Goal: Answer question/provide support

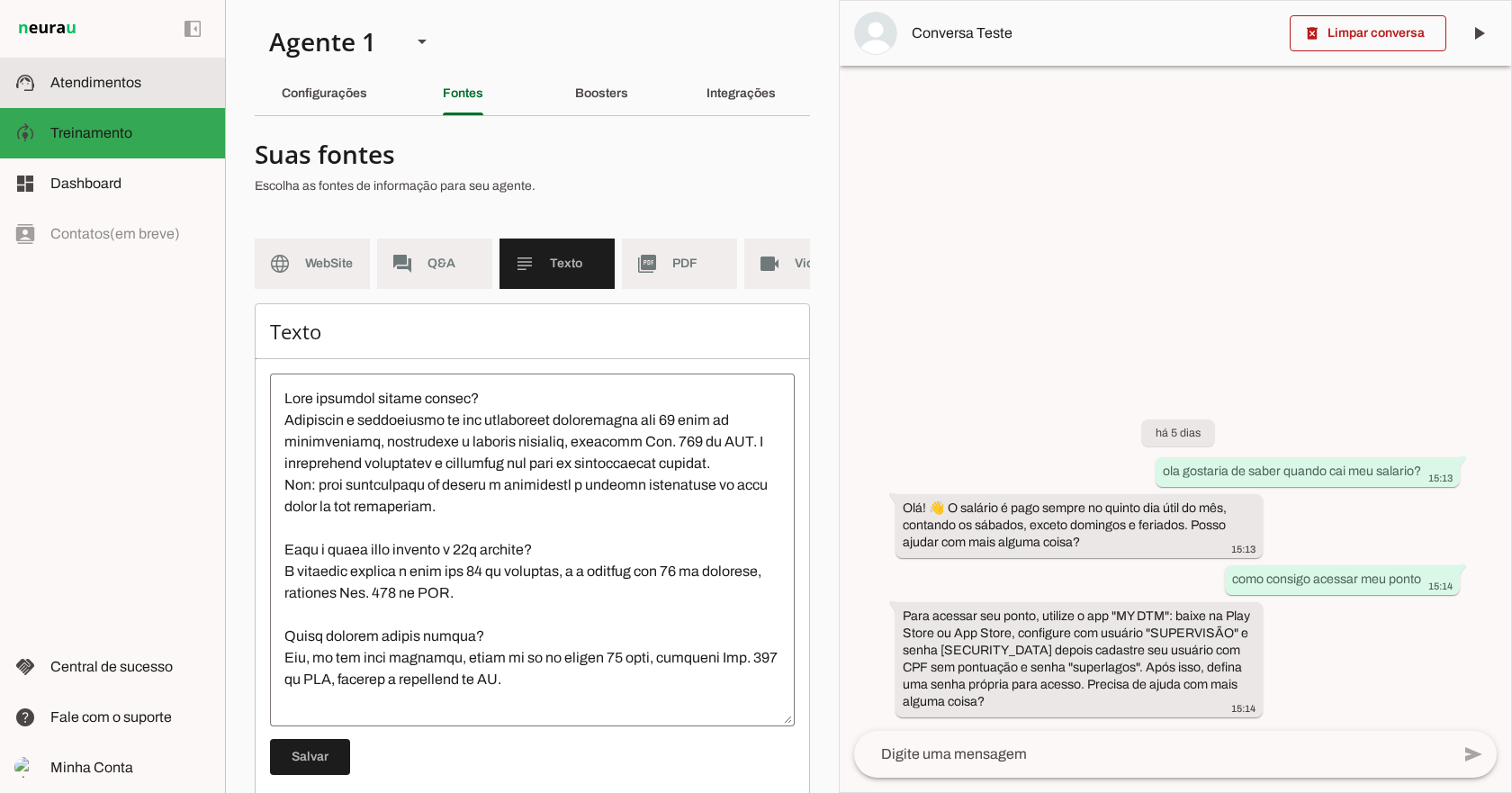
click at [134, 82] on span "Atendimentos" at bounding box center [95, 83] width 91 height 15
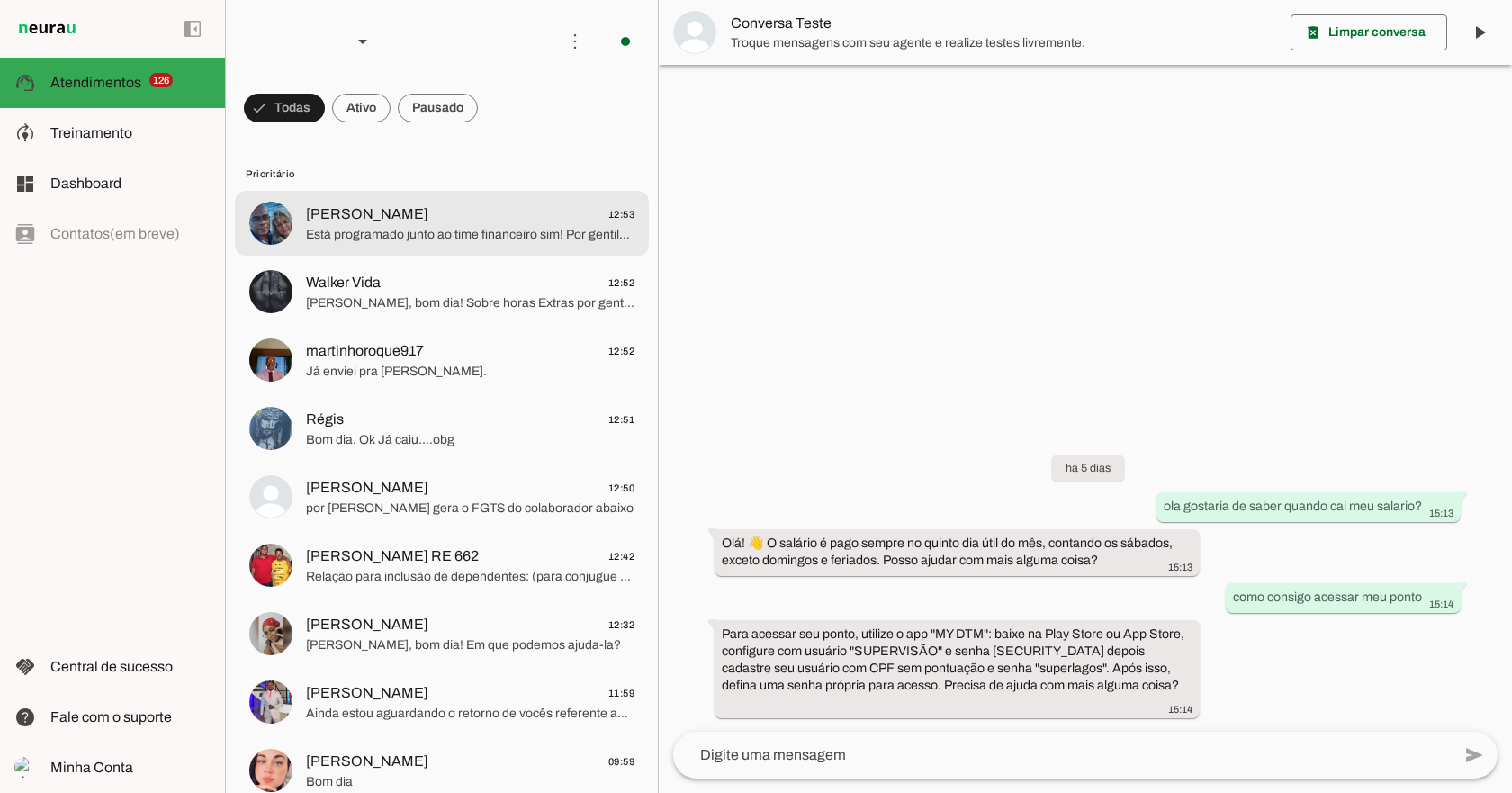
click at [413, 216] on span "[PERSON_NAME]" at bounding box center [366, 214] width 122 height 21
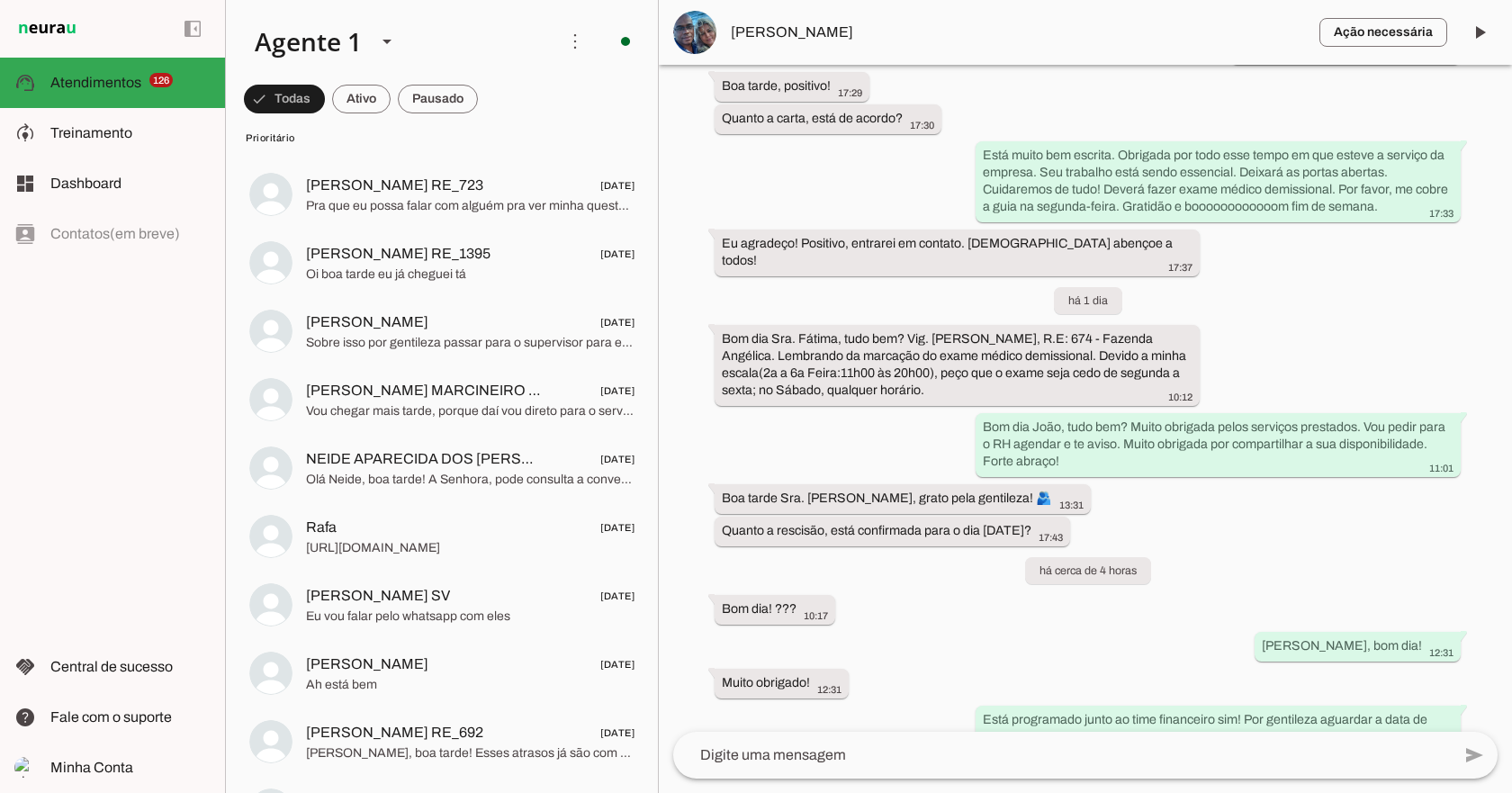
scroll to position [7200, 0]
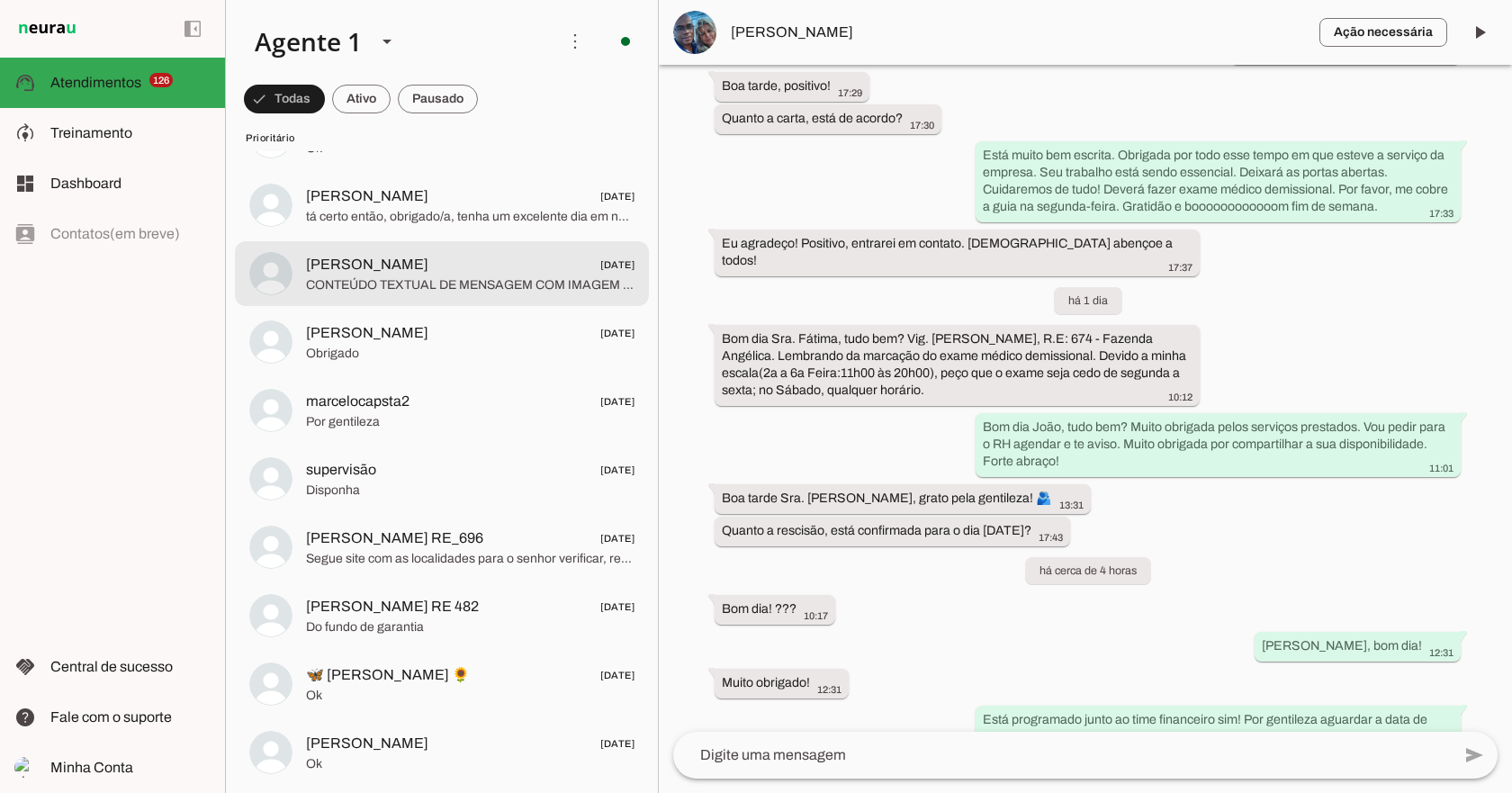
click at [376, 286] on span "CONTEÚDO TEXTUAL DE MENSAGEM COM IMAGEM (URL [URL][DOMAIN_NAME]) : Porque se ve…" at bounding box center [470, 285] width 329 height 18
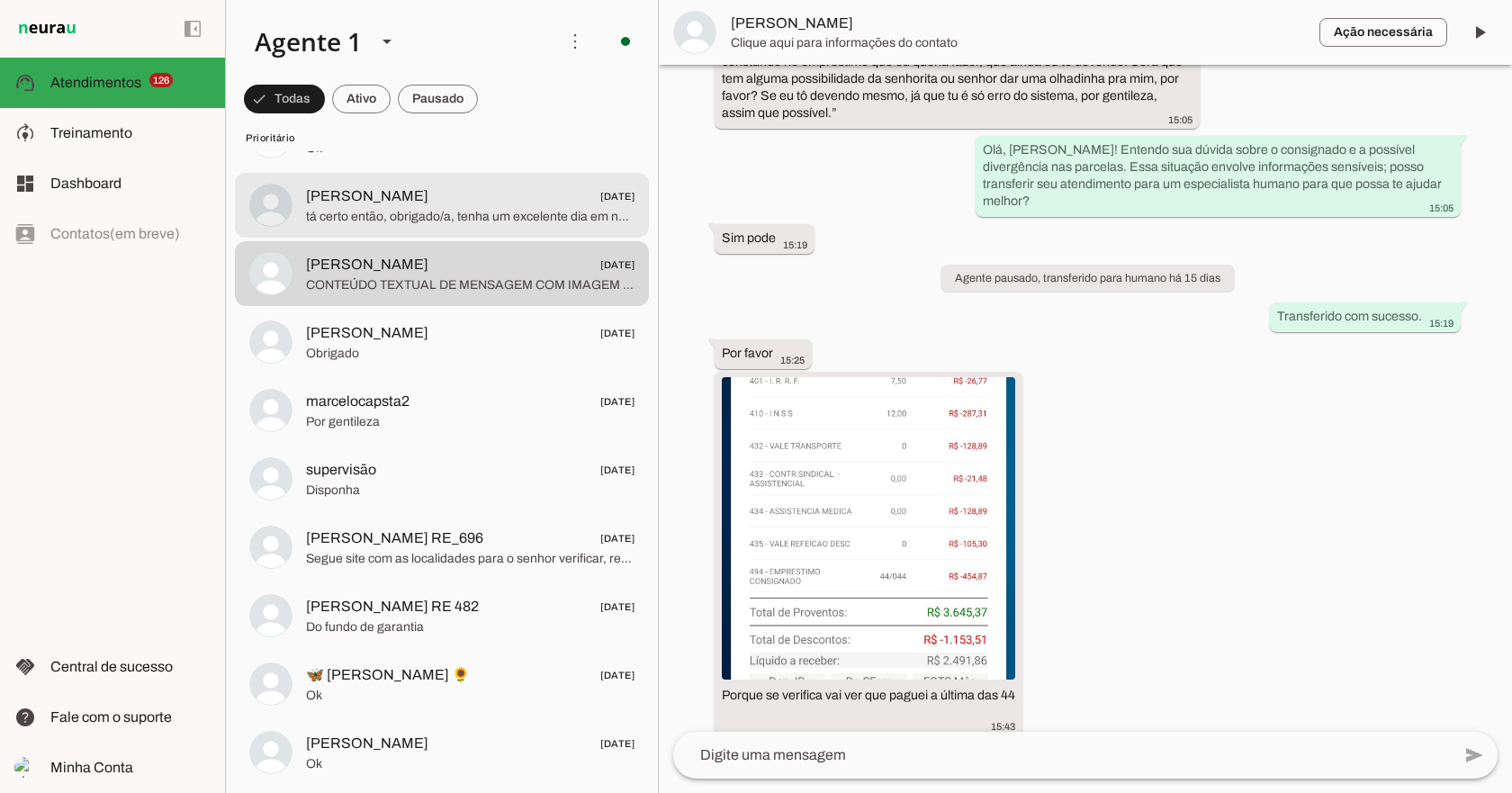
click at [373, 215] on span "tá certo então, obrigado/a, tenha um excelente dia em nome de [DEMOGRAPHIC_DATA…" at bounding box center [470, 216] width 329 height 18
